Goal: Check status

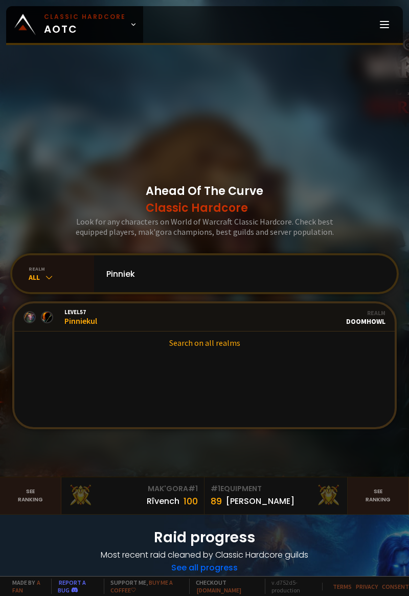
type input "Pinniek"
click at [267, 332] on link "Level 57 Pinniekul Guild Stalwart Realm Doomhowl" at bounding box center [204, 317] width 381 height 28
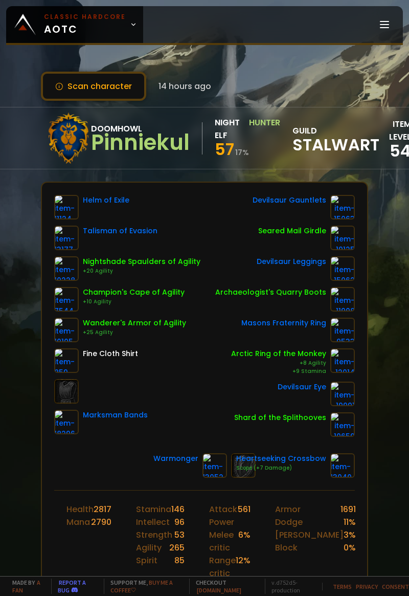
click at [78, 86] on button "Scan character" at bounding box center [93, 86] width 105 height 29
